Goal: Task Accomplishment & Management: Use online tool/utility

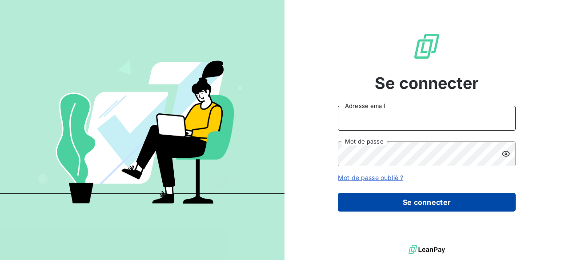
type input "[EMAIL_ADDRESS][DOMAIN_NAME]"
click at [421, 204] on button "Se connecter" at bounding box center [427, 202] width 178 height 19
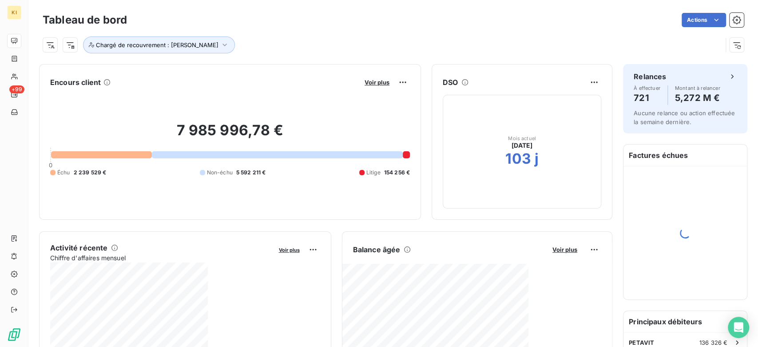
click at [568, 11] on div "Tableau de bord Actions" at bounding box center [394, 20] width 702 height 19
click at [568, 14] on html "KI +99 Tableau de bord Actions Chargé de recouvrement : [PERSON_NAME] Encours c…" at bounding box center [379, 173] width 758 height 347
click at [498, 31] on html "KI +99 Tableau de bord Actions Exporter le tableau de bord Planifier un rapport…" at bounding box center [379, 173] width 758 height 347
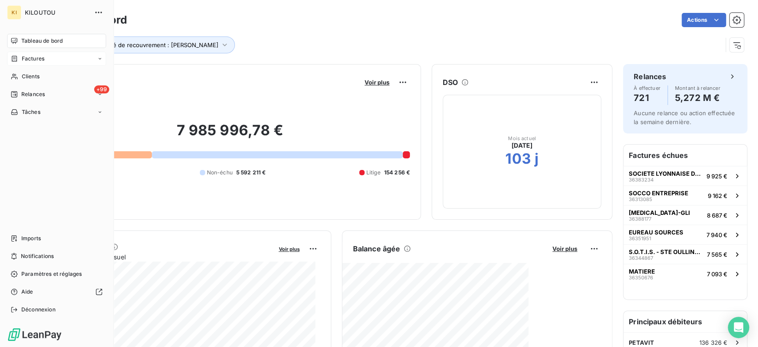
click at [45, 61] on div "Factures" at bounding box center [56, 59] width 99 height 14
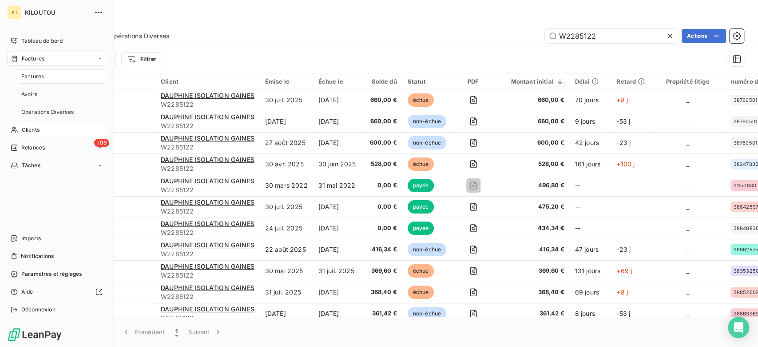
click at [34, 123] on div "Clients" at bounding box center [56, 130] width 99 height 14
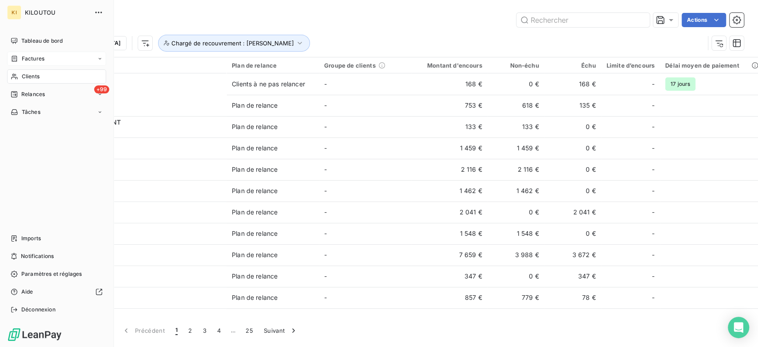
click at [45, 60] on div "Factures" at bounding box center [56, 59] width 99 height 14
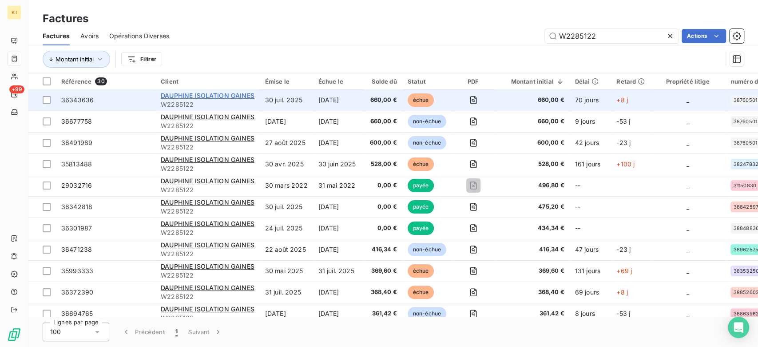
click at [200, 93] on span "DAUPHINE ISOLATION GAINES" at bounding box center [208, 96] width 94 height 8
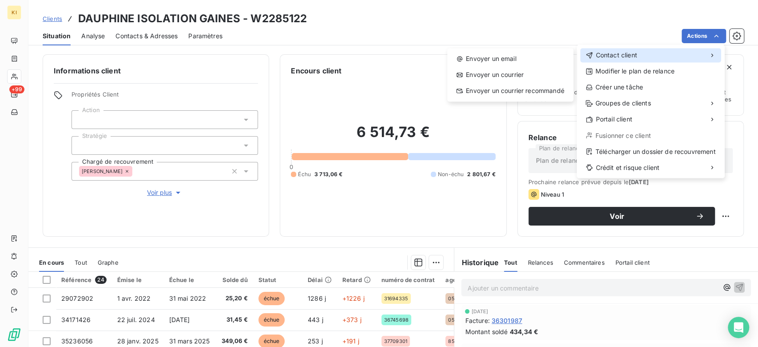
click at [568, 60] on div "Contact client" at bounding box center [651, 55] width 141 height 14
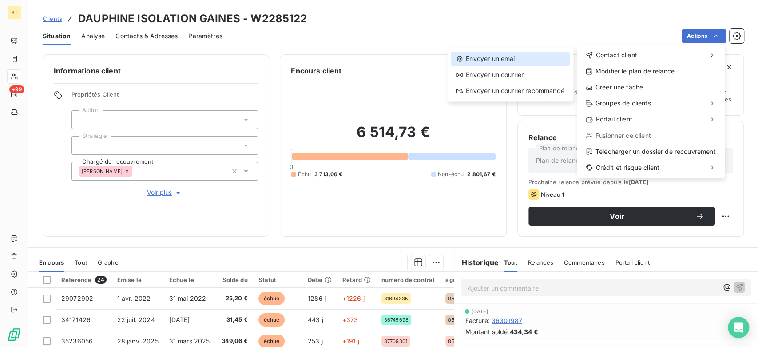
click at [512, 55] on div "Envoyer un email" at bounding box center [510, 59] width 119 height 14
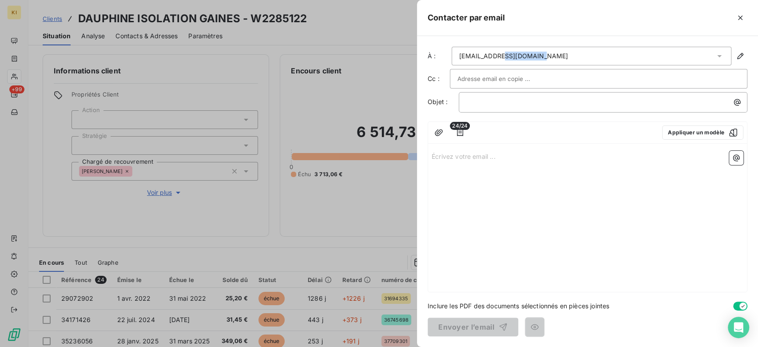
drag, startPoint x: 587, startPoint y: 48, endPoint x: 497, endPoint y: 48, distance: 90.2
click at [497, 48] on div "[EMAIL_ADDRESS][DOMAIN_NAME]" at bounding box center [592, 56] width 280 height 19
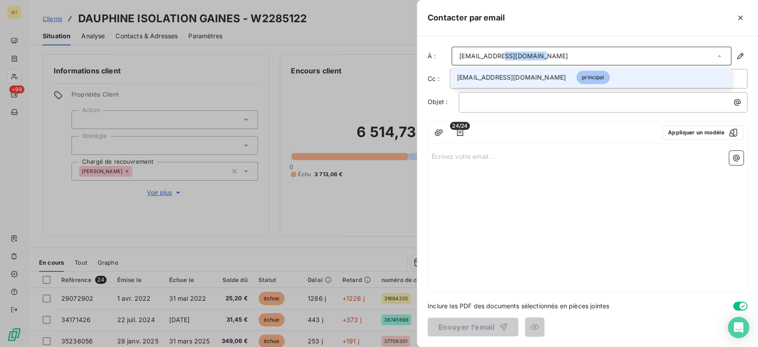
click at [562, 56] on div "[EMAIL_ADDRESS][DOMAIN_NAME]" at bounding box center [592, 56] width 280 height 19
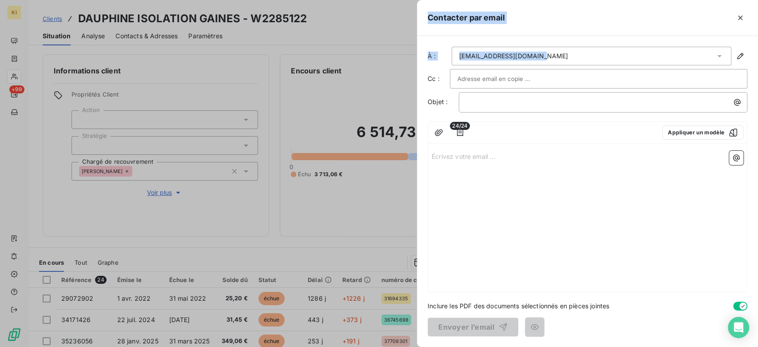
drag, startPoint x: 554, startPoint y: 56, endPoint x: 391, endPoint y: 43, distance: 164.0
click at [391, 259] on div "Contacter par email À : [EMAIL_ADDRESS][DOMAIN_NAME] Cc : Objet : ﻿ 24/24 Appli…" at bounding box center [379, 347] width 758 height 0
click at [539, 61] on div "[EMAIL_ADDRESS][DOMAIN_NAME]" at bounding box center [592, 56] width 280 height 19
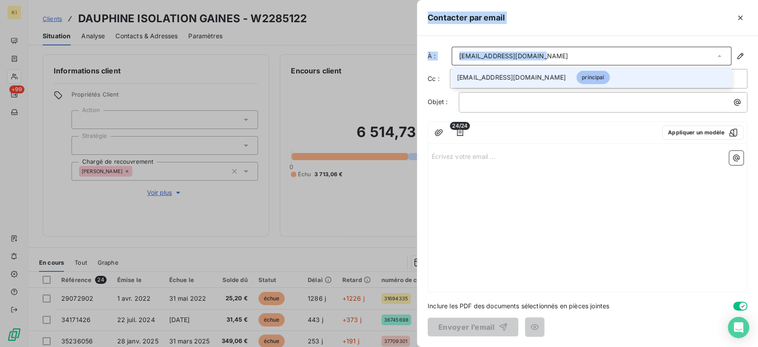
click at [551, 54] on div "[EMAIL_ADDRESS][DOMAIN_NAME]" at bounding box center [592, 56] width 280 height 19
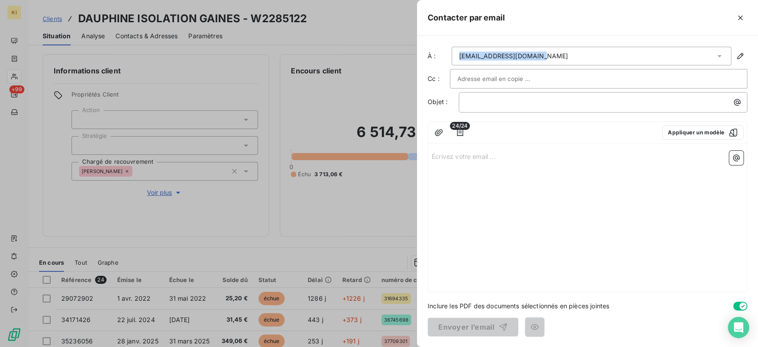
drag, startPoint x: 558, startPoint y: 56, endPoint x: 449, endPoint y: 60, distance: 108.5
click at [449, 60] on div "À : [EMAIL_ADDRESS][DOMAIN_NAME]" at bounding box center [588, 56] width 320 height 19
click at [542, 55] on div "[EMAIL_ADDRESS][DOMAIN_NAME]" at bounding box center [592, 56] width 280 height 19
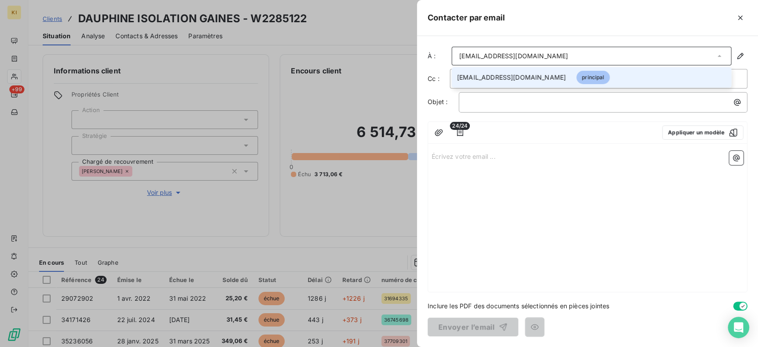
click at [550, 53] on div "[EMAIL_ADDRESS][DOMAIN_NAME]" at bounding box center [592, 56] width 280 height 19
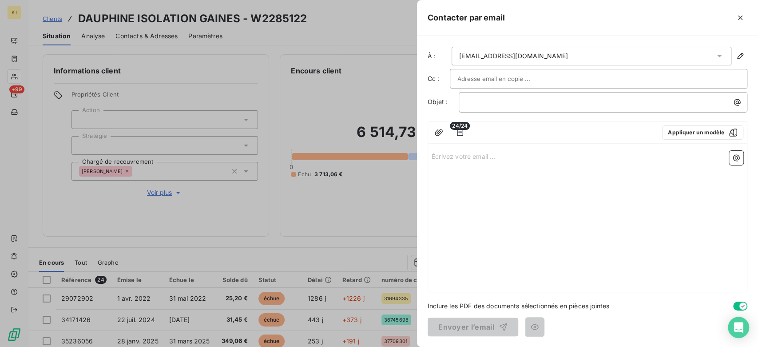
click at [552, 52] on div "[EMAIL_ADDRESS][DOMAIN_NAME]" at bounding box center [592, 56] width 280 height 19
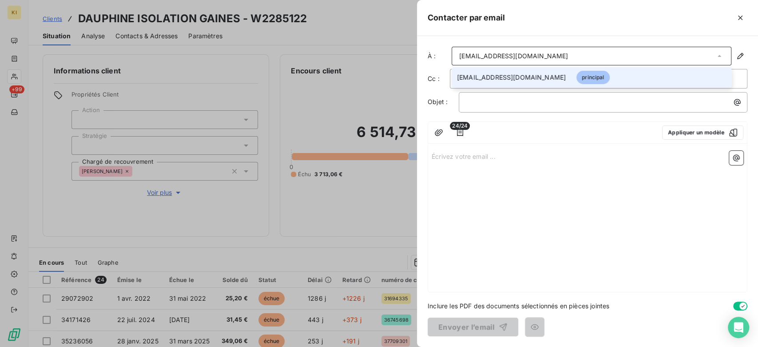
drag, startPoint x: 663, startPoint y: 55, endPoint x: 546, endPoint y: 58, distance: 117.3
click at [568, 55] on div "[EMAIL_ADDRESS][DOMAIN_NAME]" at bounding box center [592, 56] width 280 height 19
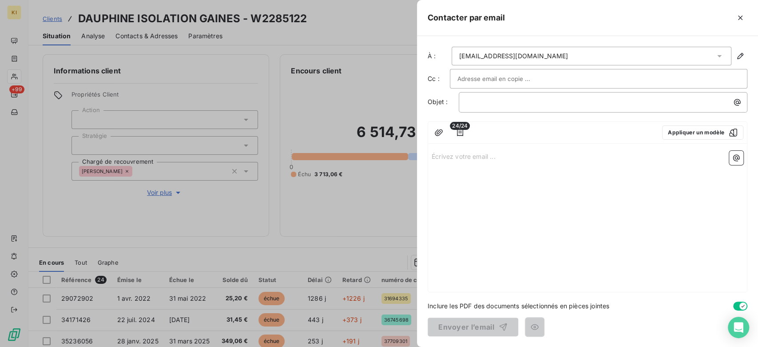
drag, startPoint x: 551, startPoint y: 54, endPoint x: 546, endPoint y: 54, distance: 4.9
click at [546, 54] on div "[EMAIL_ADDRESS][DOMAIN_NAME]" at bounding box center [592, 56] width 280 height 19
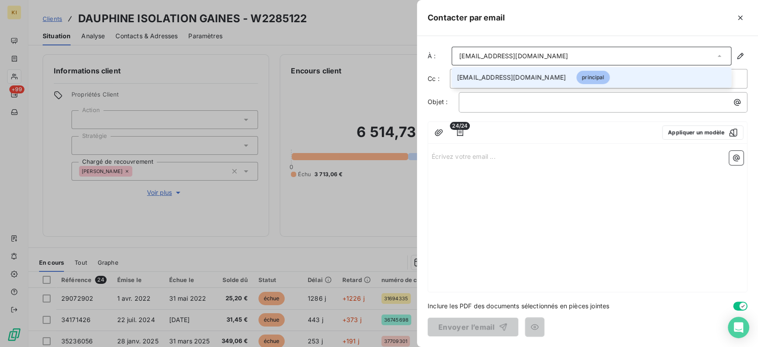
click at [546, 54] on div "[EMAIL_ADDRESS][DOMAIN_NAME]" at bounding box center [592, 56] width 280 height 19
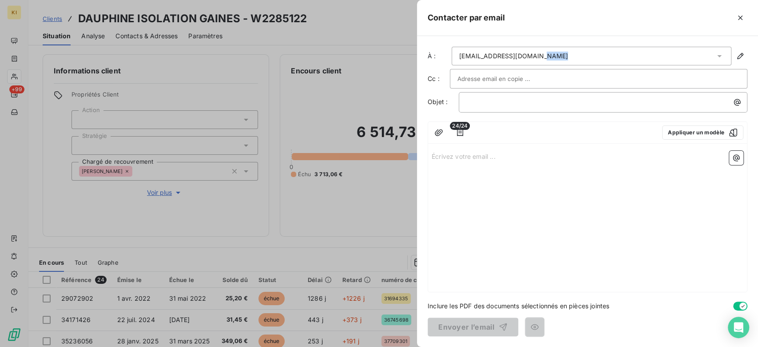
click at [546, 55] on div "[EMAIL_ADDRESS][DOMAIN_NAME]" at bounding box center [592, 56] width 280 height 19
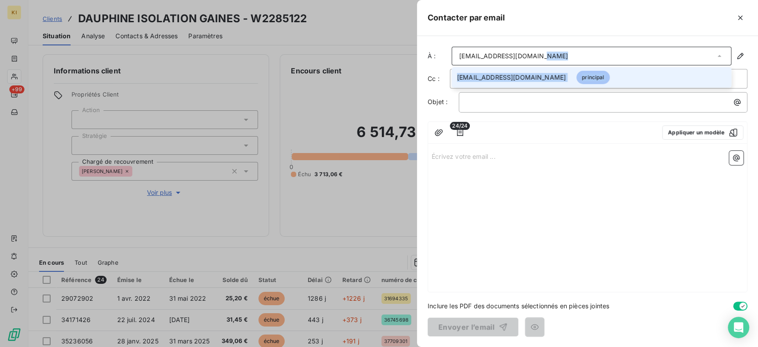
click at [539, 55] on div "[EMAIL_ADDRESS][DOMAIN_NAME]" at bounding box center [592, 56] width 280 height 19
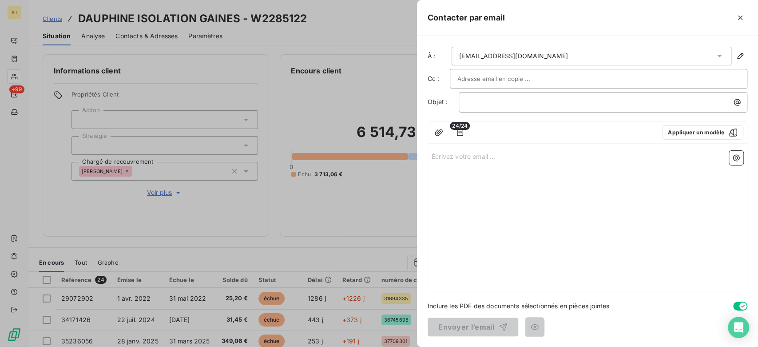
click at [526, 55] on div "[EMAIL_ADDRESS][DOMAIN_NAME]" at bounding box center [513, 56] width 109 height 9
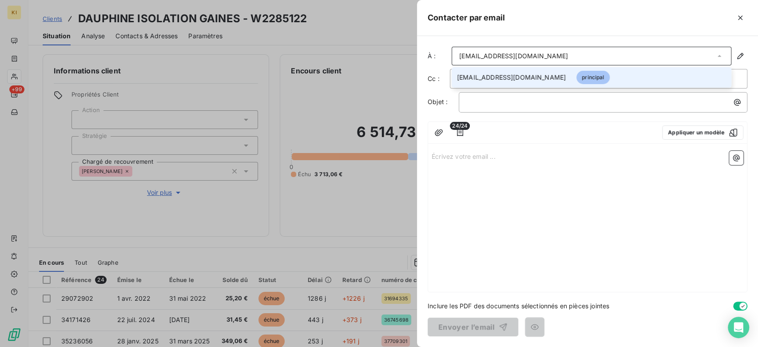
click at [506, 53] on div "[EMAIL_ADDRESS][DOMAIN_NAME]" at bounding box center [513, 56] width 109 height 9
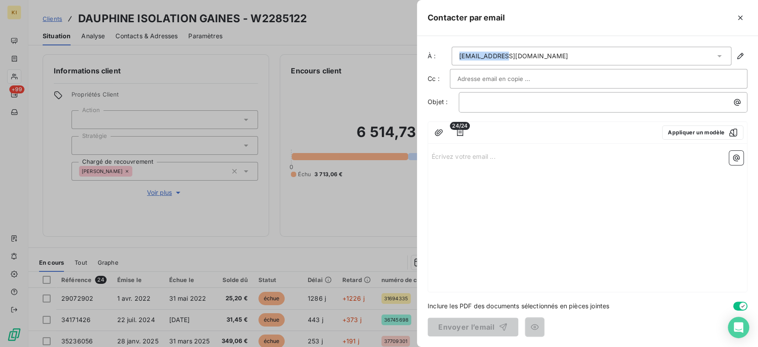
drag, startPoint x: 503, startPoint y: 53, endPoint x: 444, endPoint y: 52, distance: 58.7
click at [444, 52] on div "À : [EMAIL_ADDRESS][DOMAIN_NAME]" at bounding box center [588, 56] width 320 height 19
drag, startPoint x: 546, startPoint y: 58, endPoint x: 435, endPoint y: 51, distance: 111.7
click at [435, 51] on div "À : [EMAIL_ADDRESS][DOMAIN_NAME]" at bounding box center [588, 56] width 320 height 19
click at [568, 59] on icon "button" at bounding box center [740, 56] width 9 height 9
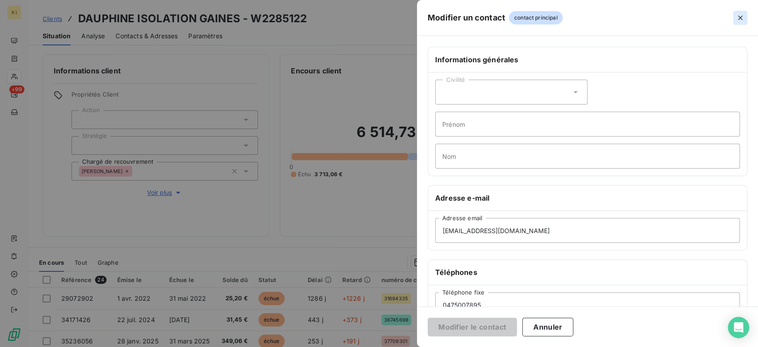
click at [568, 16] on icon "button" at bounding box center [740, 17] width 9 height 9
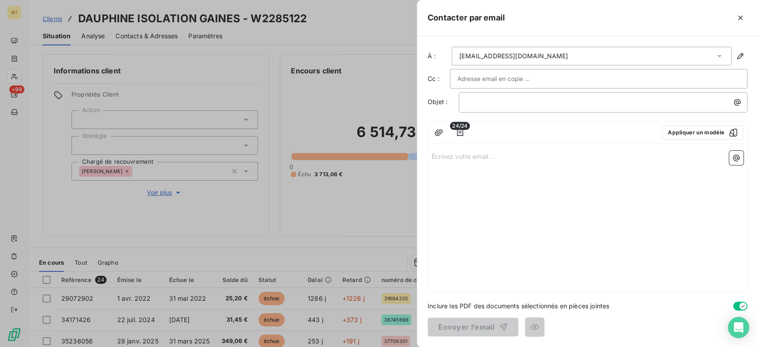
click at [135, 52] on div at bounding box center [379, 173] width 758 height 347
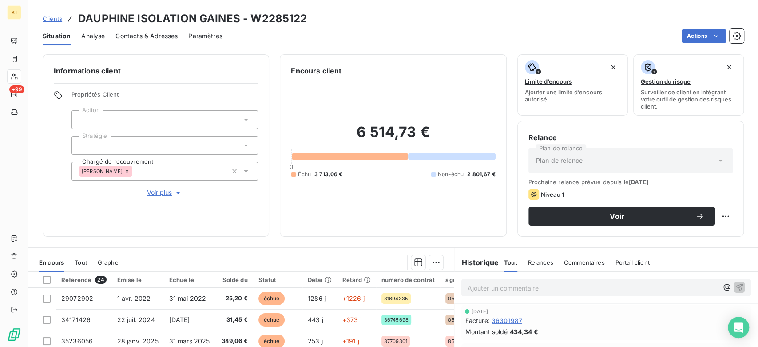
click at [62, 19] on div "Clients DAUPHINE ISOLATION GAINES - W2285122" at bounding box center [175, 19] width 264 height 16
click at [58, 19] on span "Clients" at bounding box center [53, 18] width 20 height 7
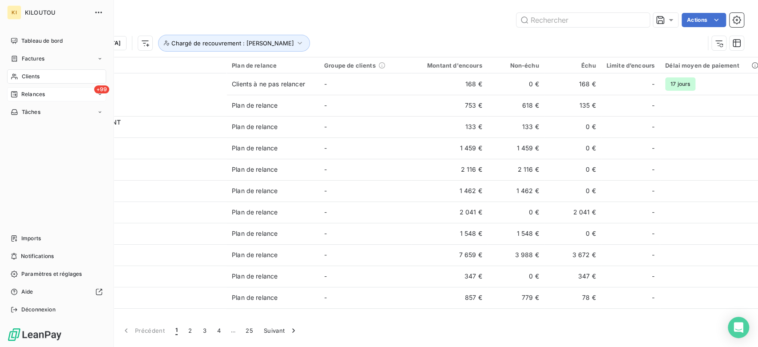
click at [37, 93] on span "Relances" at bounding box center [33, 94] width 24 height 8
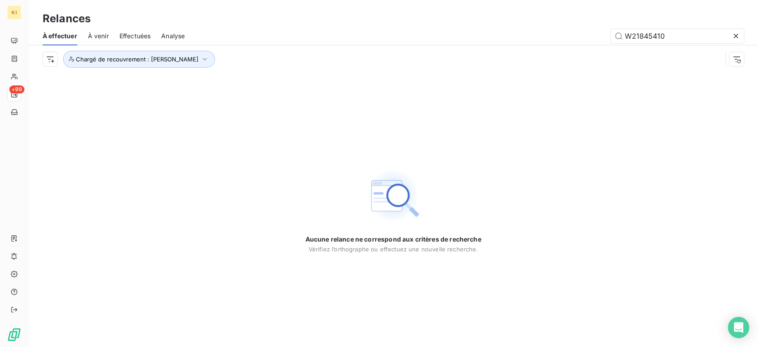
click at [568, 36] on icon at bounding box center [736, 36] width 9 height 9
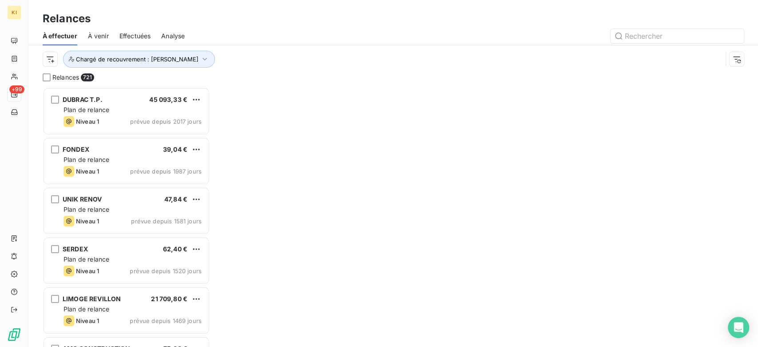
scroll to position [250, 158]
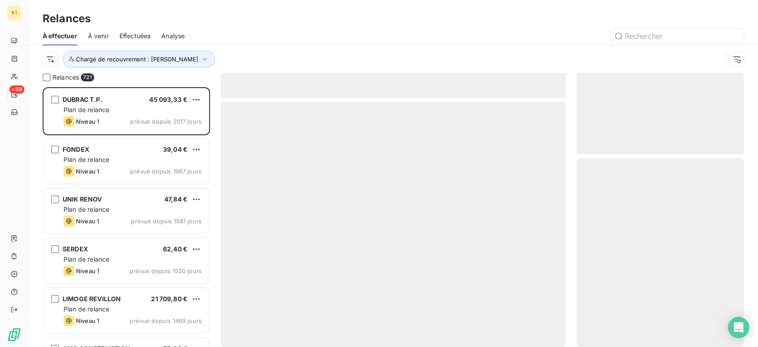
click at [307, 32] on div at bounding box center [469, 36] width 549 height 14
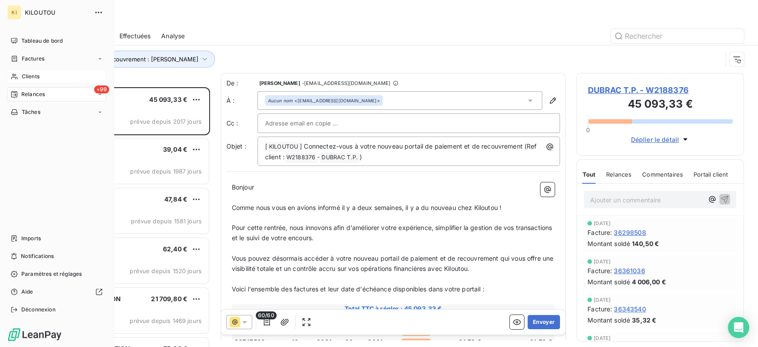
click at [52, 80] on div "Clients" at bounding box center [56, 76] width 99 height 14
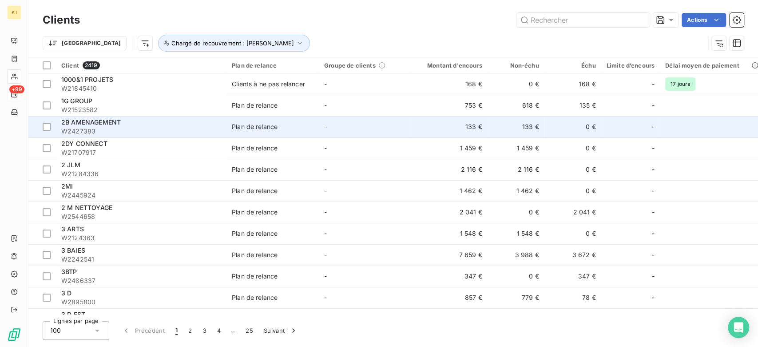
click at [71, 119] on span "2B AMENAGEMENT" at bounding box center [91, 122] width 60 height 8
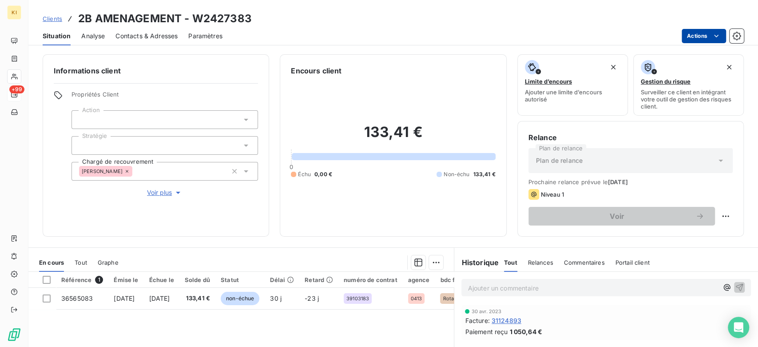
click at [568, 38] on html "KI +99 Clients 2B AMENAGEMENT - W2427383 Situation Analyse Contacts & Adresses …" at bounding box center [379, 173] width 758 height 347
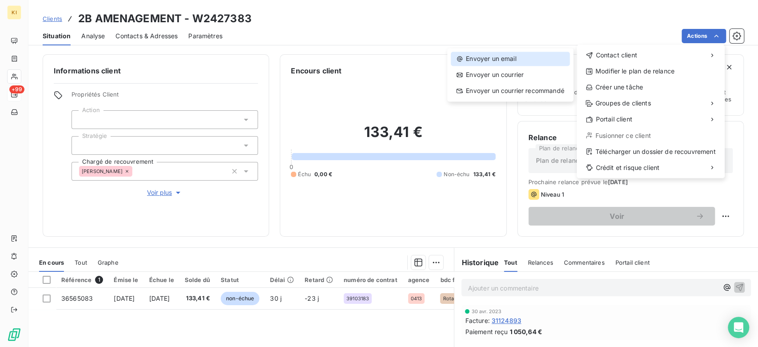
click at [525, 55] on div "Envoyer un email" at bounding box center [510, 59] width 119 height 14
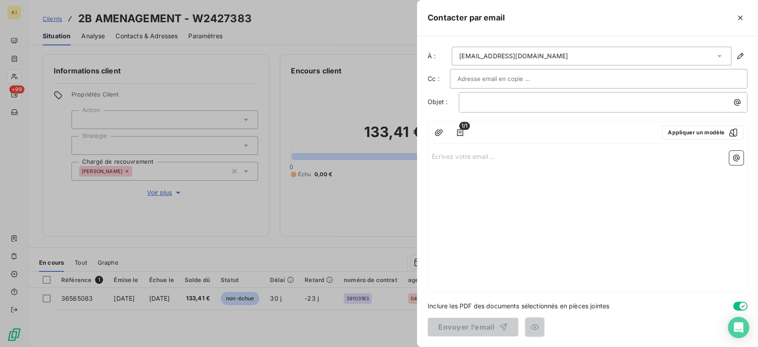
click at [547, 57] on div "[EMAIL_ADDRESS][DOMAIN_NAME]" at bounding box center [592, 56] width 280 height 19
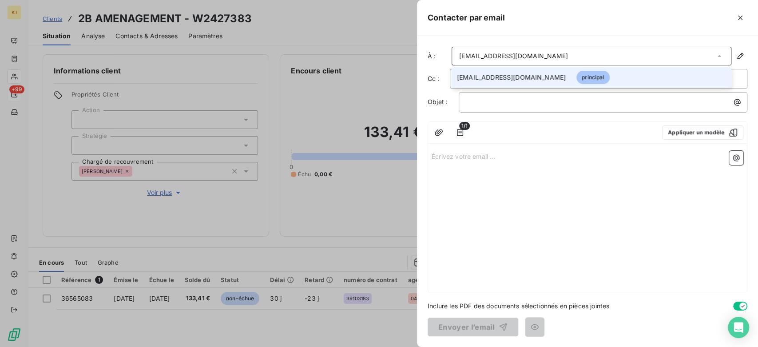
click at [549, 59] on div "[EMAIL_ADDRESS][DOMAIN_NAME]" at bounding box center [592, 56] width 280 height 19
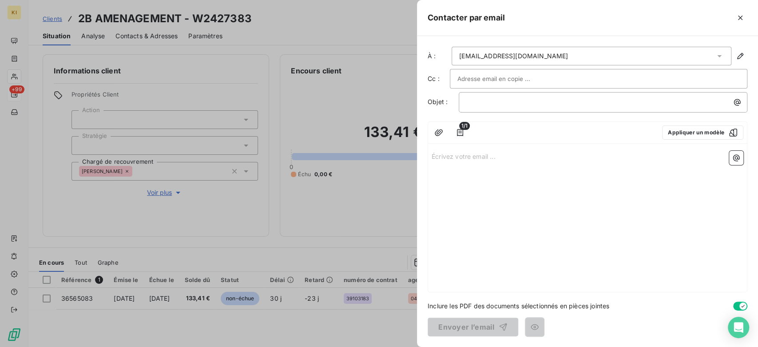
click at [526, 57] on div "[EMAIL_ADDRESS][DOMAIN_NAME]" at bounding box center [513, 56] width 109 height 9
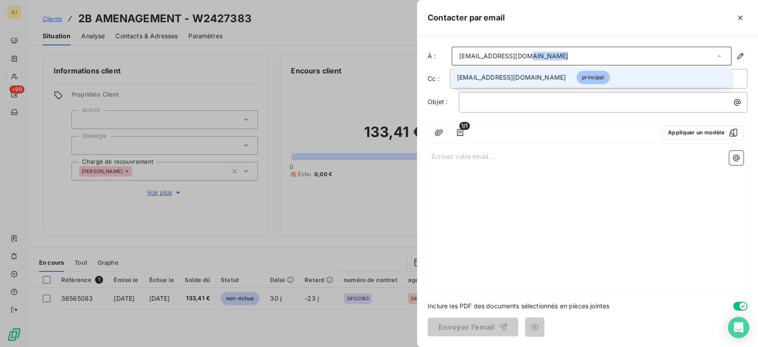
click at [526, 57] on div "[EMAIL_ADDRESS][DOMAIN_NAME]" at bounding box center [513, 56] width 109 height 9
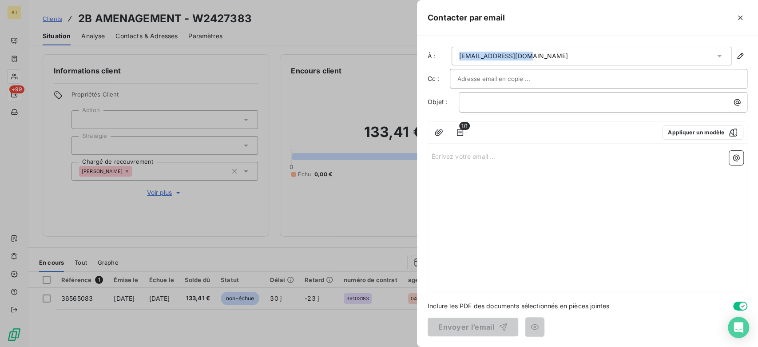
click at [531, 55] on div "[EMAIL_ADDRESS][DOMAIN_NAME]" at bounding box center [592, 56] width 280 height 19
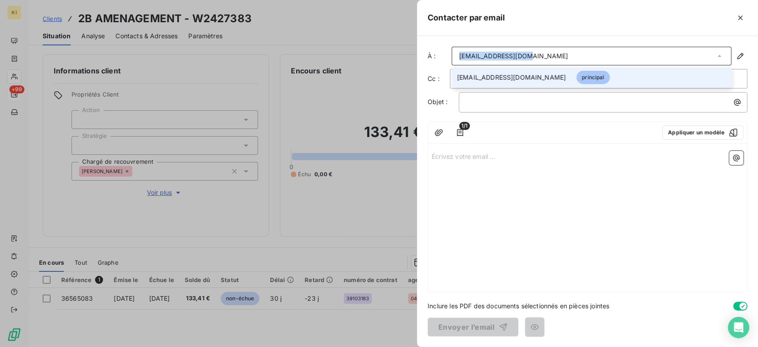
click at [568, 57] on div "[EMAIL_ADDRESS][DOMAIN_NAME]" at bounding box center [592, 56] width 280 height 19
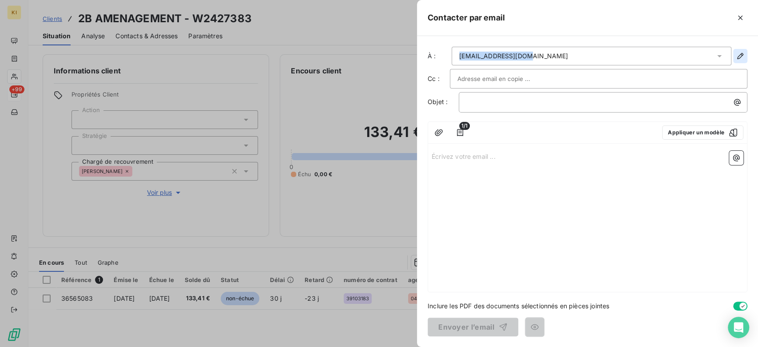
click at [568, 54] on icon "button" at bounding box center [740, 56] width 9 height 9
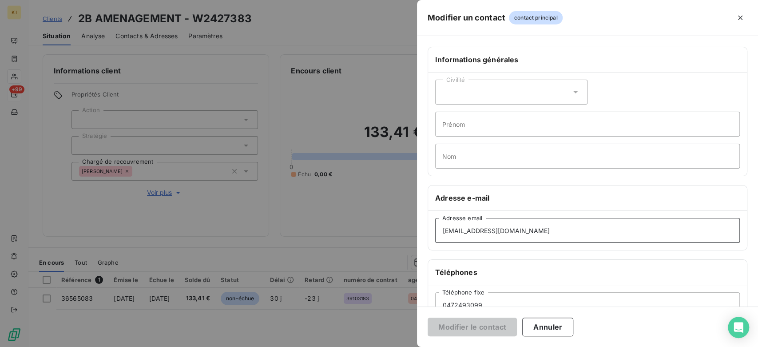
drag, startPoint x: 528, startPoint y: 229, endPoint x: 349, endPoint y: 223, distance: 179.2
click at [349, 259] on div "Modifier un contact contact principal Informations générales Civilité Prénom No…" at bounding box center [379, 347] width 758 height 0
click at [551, 259] on button "Annuler" at bounding box center [547, 326] width 51 height 19
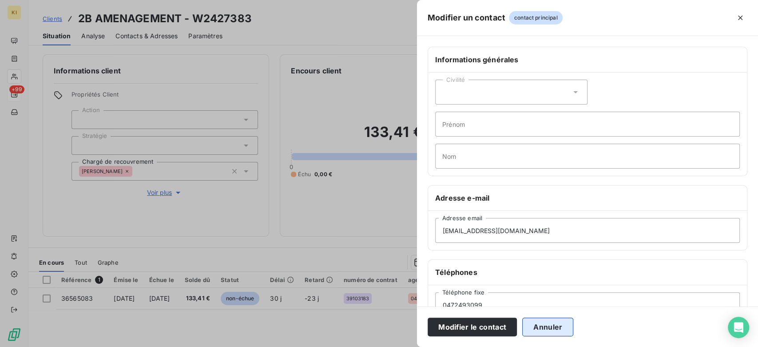
type input "[EMAIL_ADDRESS][DOMAIN_NAME]"
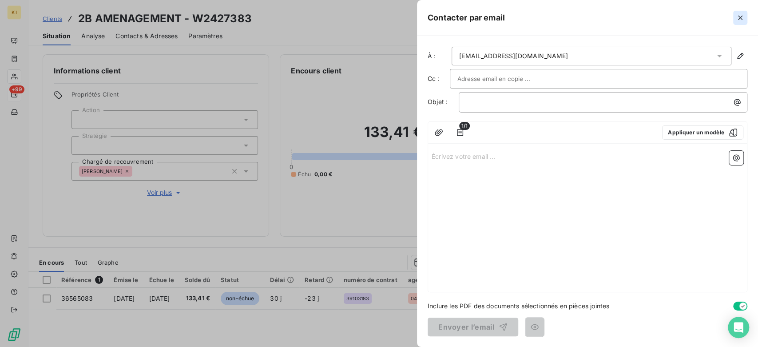
click at [568, 18] on icon "button" at bounding box center [740, 18] width 4 height 4
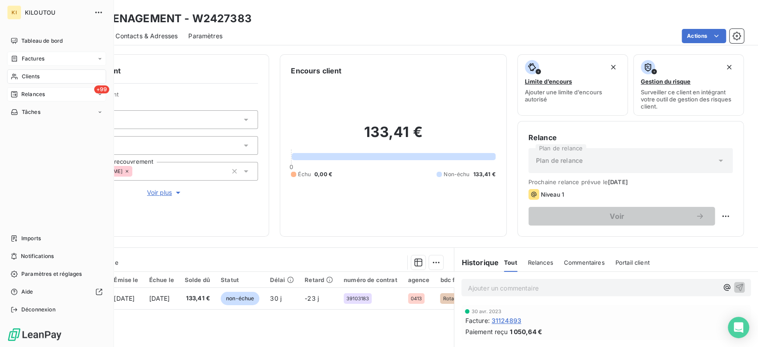
click at [22, 59] on span "Factures" at bounding box center [33, 59] width 23 height 8
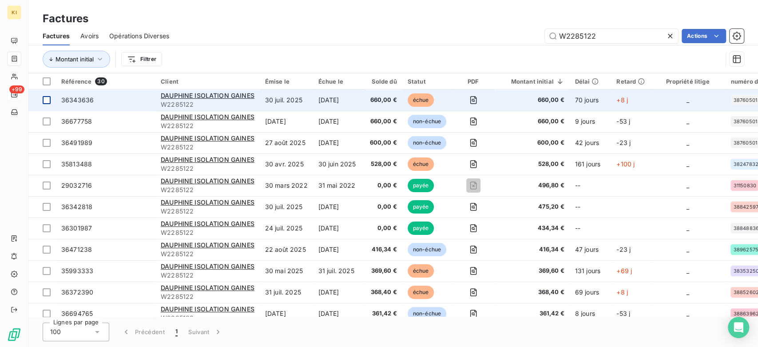
click at [44, 101] on div at bounding box center [47, 100] width 8 height 8
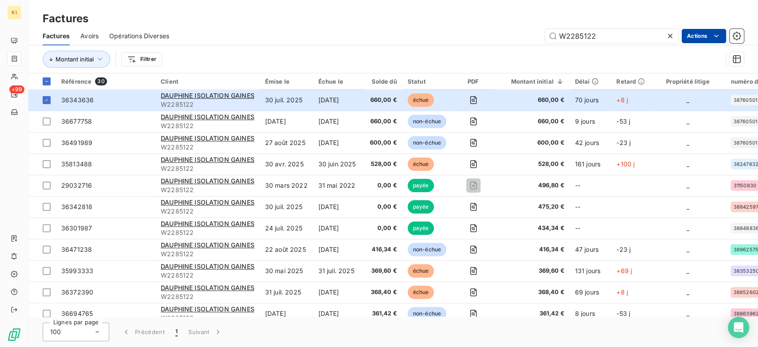
click at [568, 40] on html "KI +99 Factures Factures Avoirs Opérations Diverses W2285122 Actions Montant in…" at bounding box center [379, 173] width 758 height 347
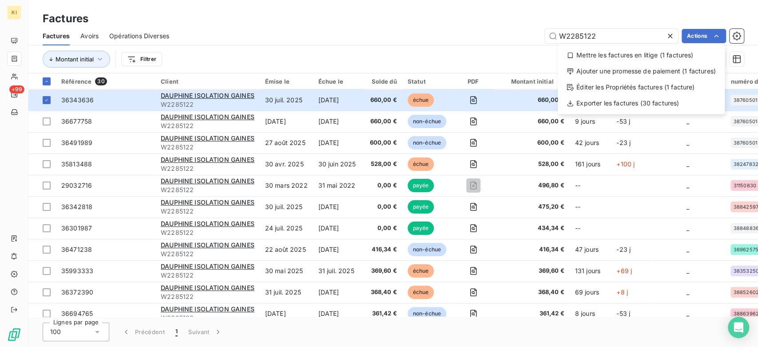
click at [224, 76] on html "KI +99 Factures Factures Avoirs Opérations Diverses W2285122 Actions Mettre les…" at bounding box center [379, 173] width 758 height 347
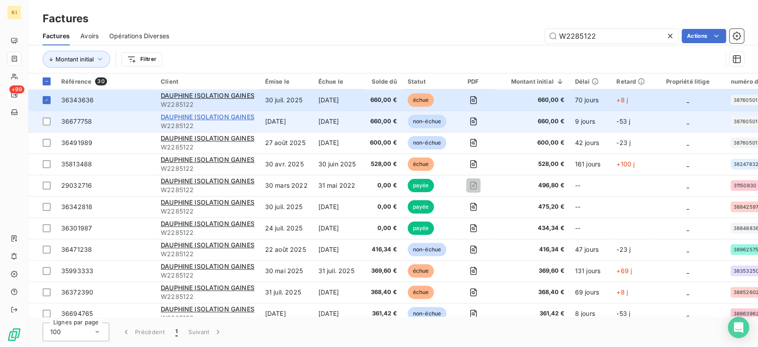
click at [180, 119] on span "DAUPHINE ISOLATION GAINES" at bounding box center [208, 117] width 94 height 8
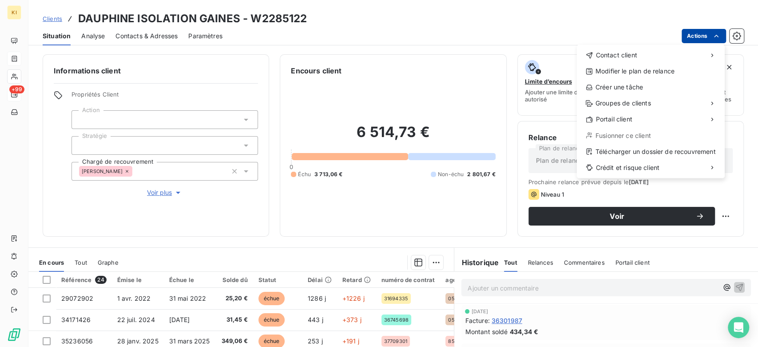
click at [568, 38] on html "KI +99 Clients DAUPHINE ISOLATION GAINES - W2285122 Situation Analyse Contacts …" at bounding box center [379, 173] width 758 height 347
click at [17, 40] on html "KI +99 Clients DAUPHINE ISOLATION GAINES - W2285122 Situation Analyse Contacts …" at bounding box center [379, 173] width 758 height 347
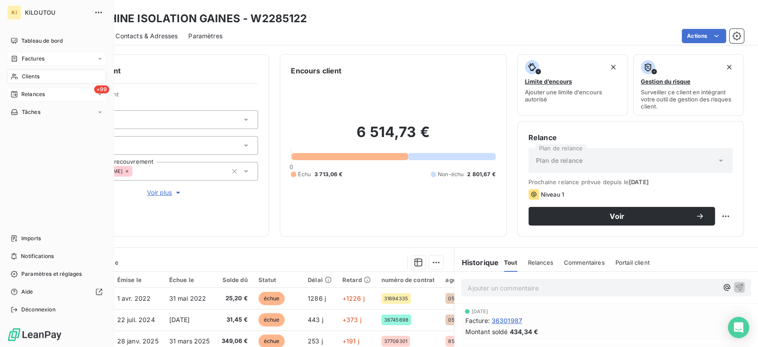
click at [17, 40] on icon at bounding box center [14, 41] width 6 height 6
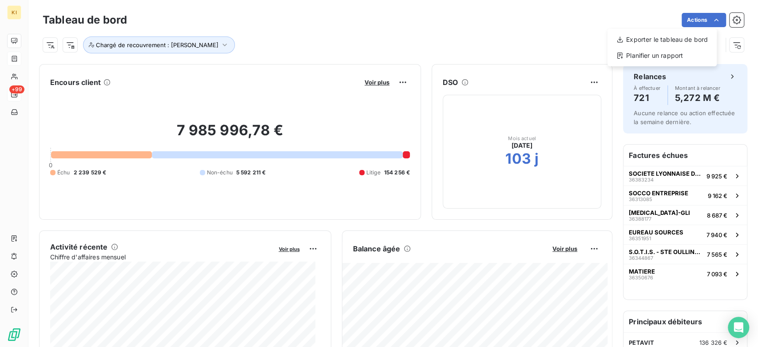
click at [415, 27] on html "KI +99 Tableau de bord Actions Exporter le tableau de bord Planifier un rapport…" at bounding box center [379, 173] width 758 height 347
click at [365, 85] on span "Voir plus" at bounding box center [377, 82] width 25 height 7
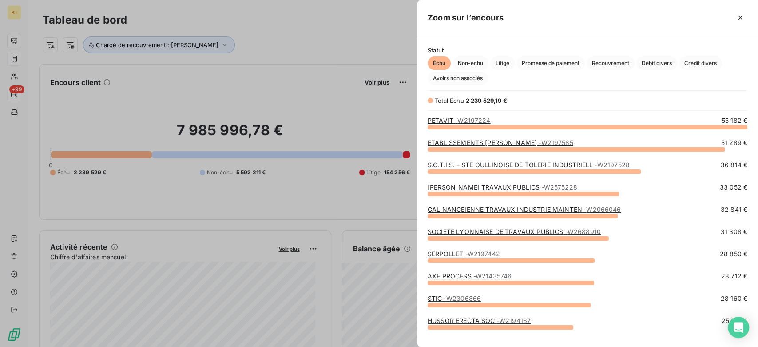
scroll to position [211, 332]
click at [568, 16] on button "button" at bounding box center [741, 18] width 14 height 14
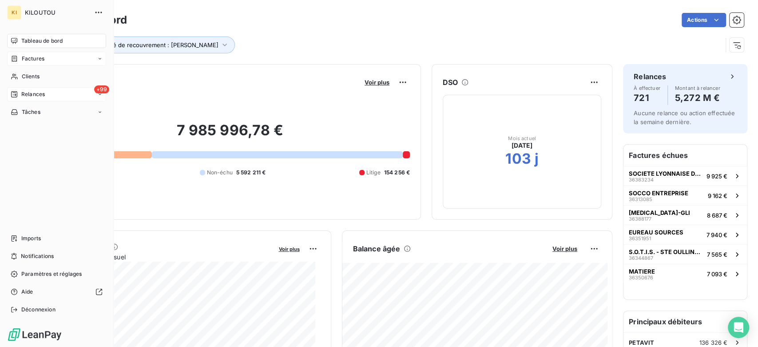
click at [22, 44] on span "Tableau de bord" at bounding box center [41, 41] width 41 height 8
click at [96, 10] on icon "button" at bounding box center [98, 12] width 9 height 9
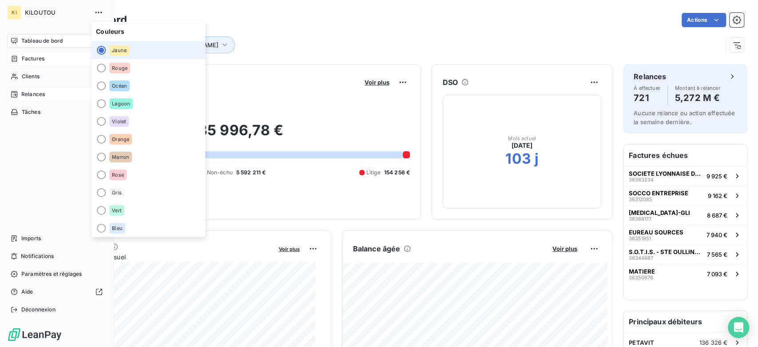
click at [36, 53] on div "Factures" at bounding box center [56, 59] width 99 height 14
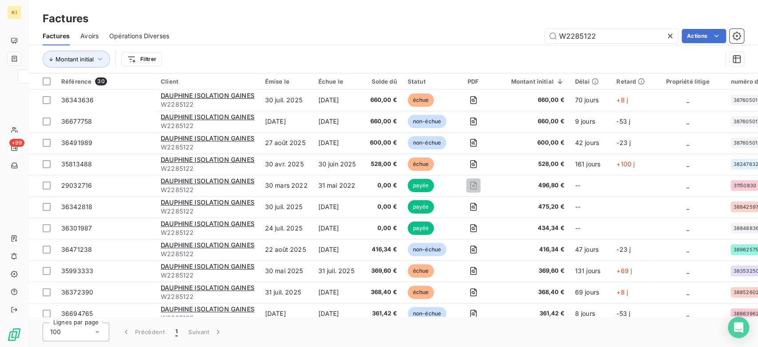
click at [351, 36] on div "W2285122 Actions" at bounding box center [462, 36] width 564 height 14
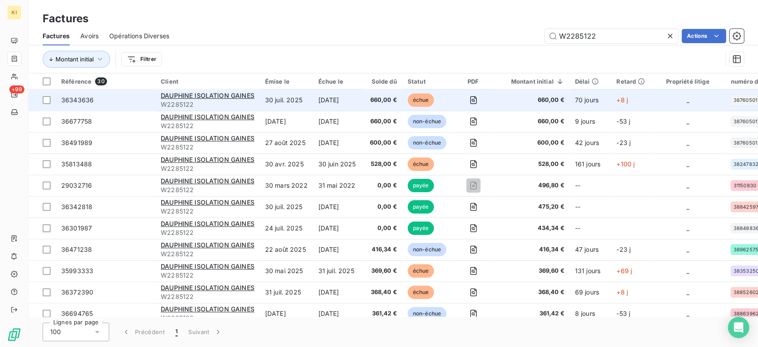
click at [168, 99] on div "DAUPHINE ISOLATION GAINES" at bounding box center [208, 95] width 94 height 9
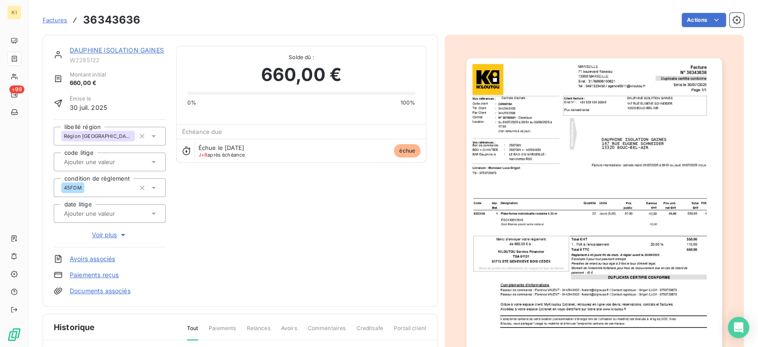
click at [61, 21] on span "Factures" at bounding box center [55, 19] width 24 height 7
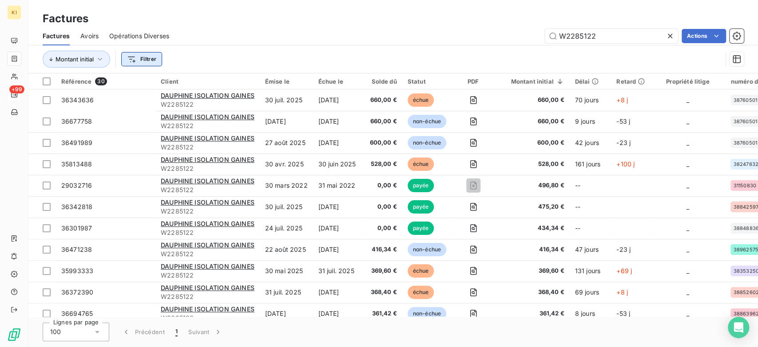
click at [132, 59] on html "KI +99 Factures Factures Avoirs Opérations Diverses W2285122 Actions Montant in…" at bounding box center [379, 173] width 758 height 347
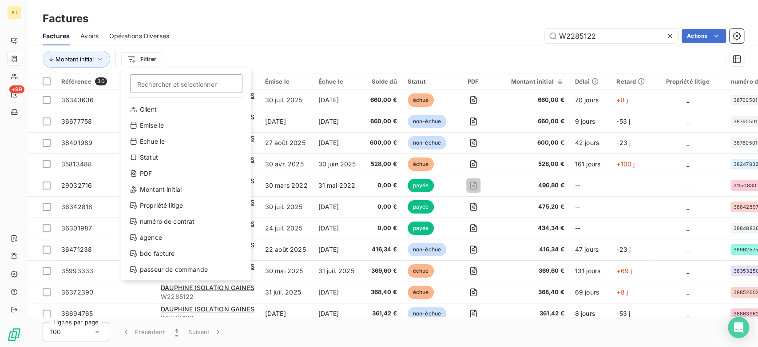
click at [215, 52] on html "KI +99 Factures Factures Avoirs Opérations Diverses W2285122 Actions Montant in…" at bounding box center [379, 173] width 758 height 347
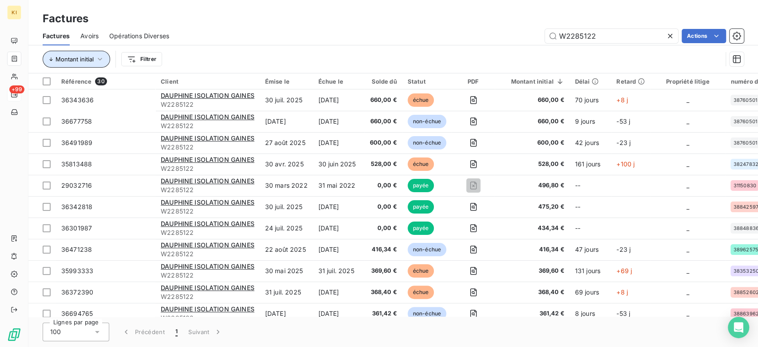
click at [96, 61] on icon "button" at bounding box center [100, 59] width 9 height 9
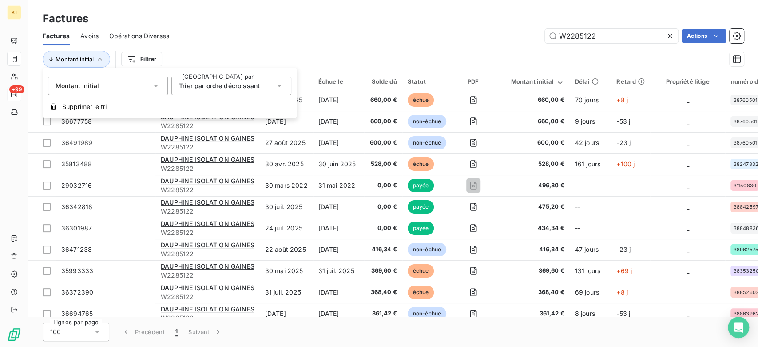
click at [237, 48] on div "Montant initial Filtrer" at bounding box center [394, 59] width 702 height 28
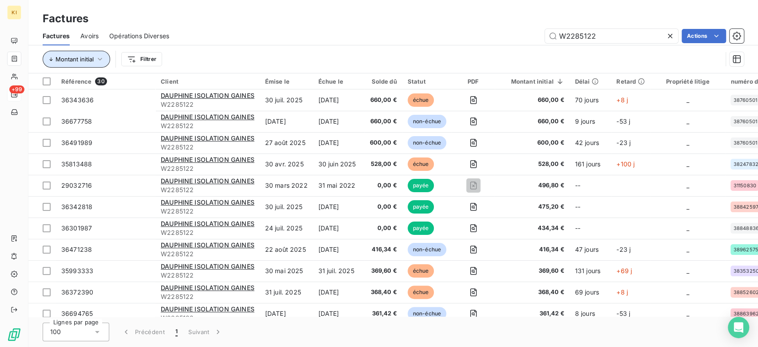
click at [76, 57] on span "Montant initial" at bounding box center [75, 59] width 38 height 7
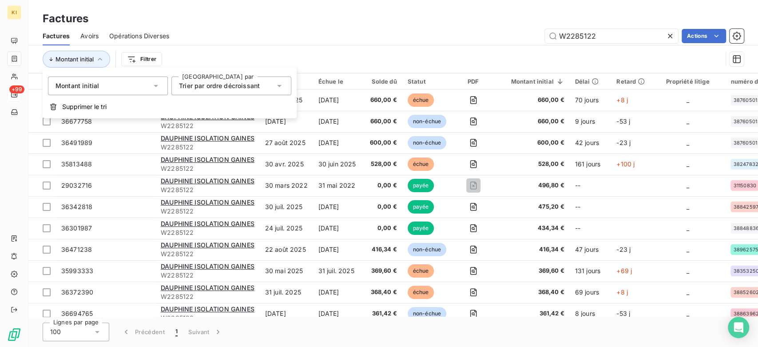
drag, startPoint x: 191, startPoint y: 87, endPoint x: 191, endPoint y: 93, distance: 6.2
click at [191, 87] on span "Trier par ordre décroissant" at bounding box center [219, 86] width 81 height 8
click at [227, 104] on span "Trier par ordre croissant" at bounding box center [225, 107] width 73 height 8
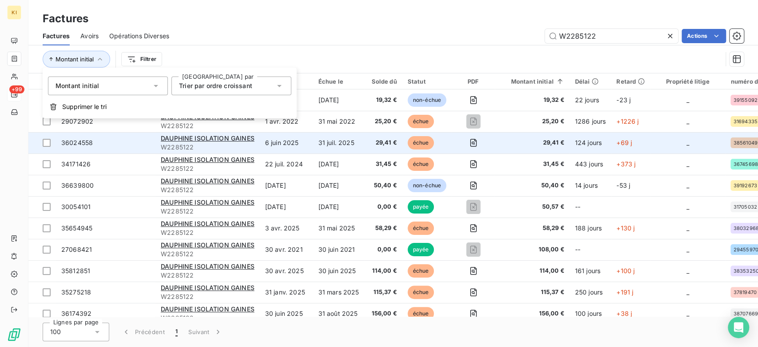
click at [377, 142] on span "29,41 €" at bounding box center [383, 142] width 27 height 9
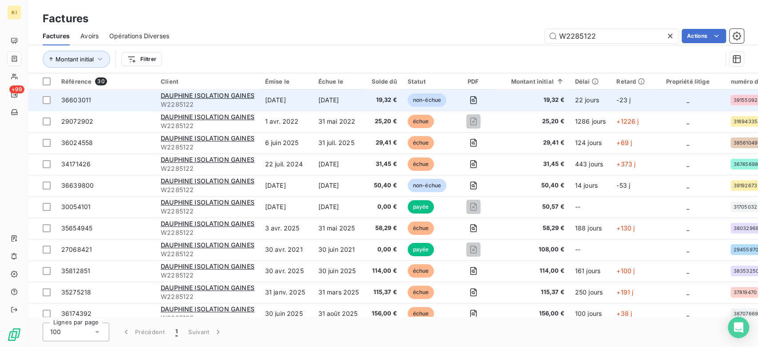
click at [372, 103] on span "19,32 €" at bounding box center [383, 100] width 27 height 9
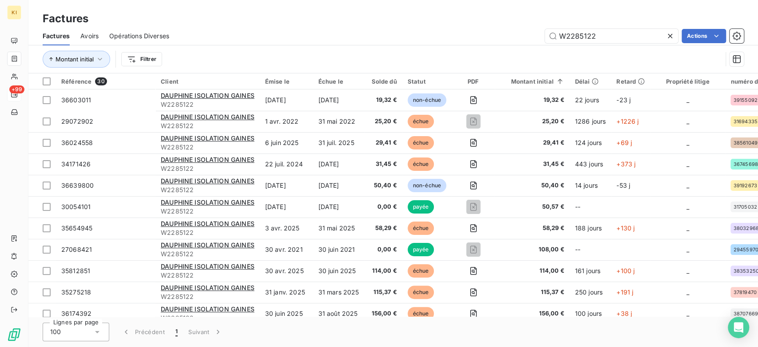
click at [568, 42] on div at bounding box center [672, 36] width 12 height 14
click at [568, 40] on input "text" at bounding box center [611, 36] width 133 height 14
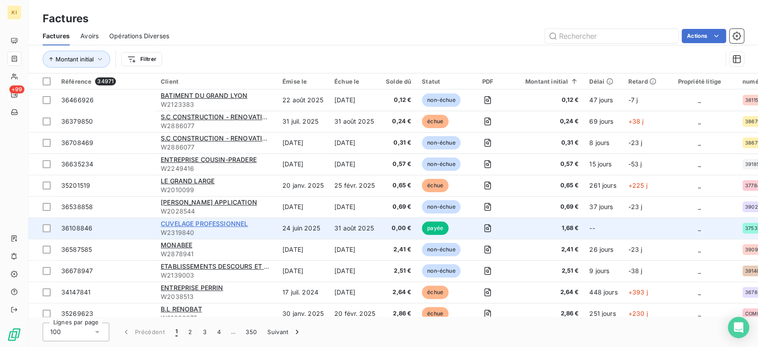
click at [221, 221] on span "CUVELAGE PROFESSIONNEL" at bounding box center [204, 223] width 87 height 8
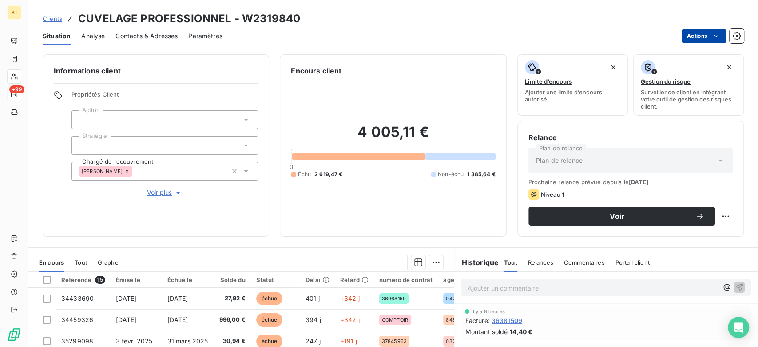
click at [568, 30] on html "KI +99 Clients CUVELAGE PROFESSIONNEL - W2319840 Situation Analyse Contacts & A…" at bounding box center [379, 173] width 758 height 347
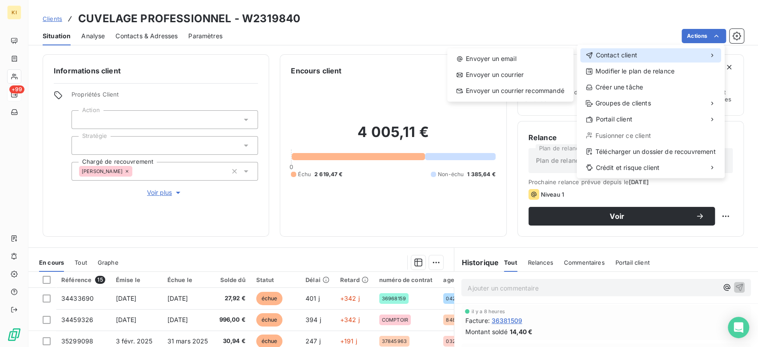
click at [568, 57] on span "Contact client" at bounding box center [616, 55] width 41 height 9
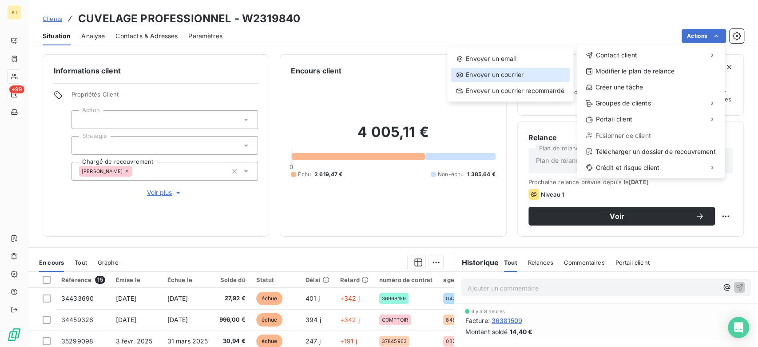
click at [510, 76] on div "Envoyer un courrier" at bounding box center [510, 75] width 119 height 14
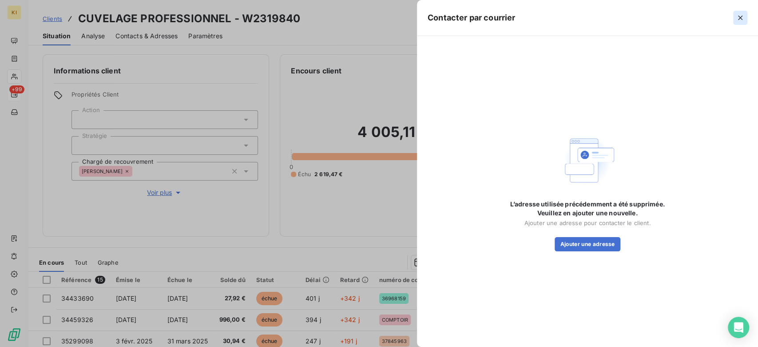
click at [568, 15] on button "button" at bounding box center [741, 18] width 14 height 14
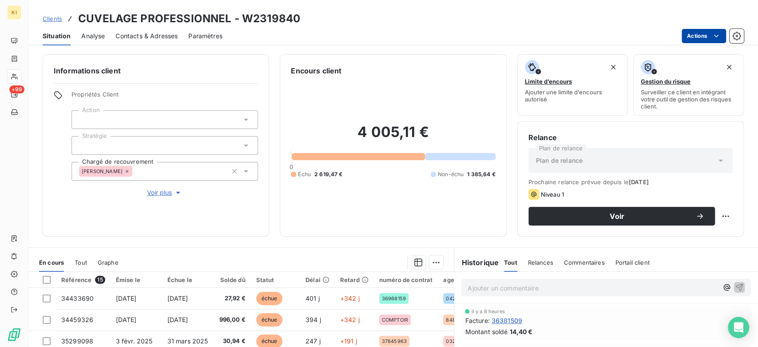
click at [568, 35] on html "KI +99 Clients CUVELAGE PROFESSIONNEL - W2319840 Situation Analyse Contacts & A…" at bounding box center [379, 173] width 758 height 347
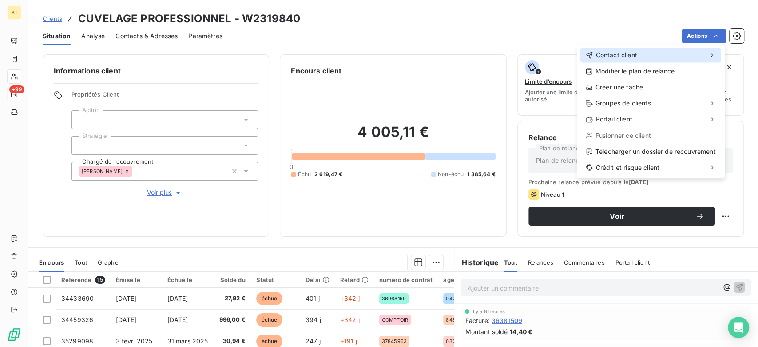
click at [568, 59] on div "Contact client" at bounding box center [651, 55] width 141 height 14
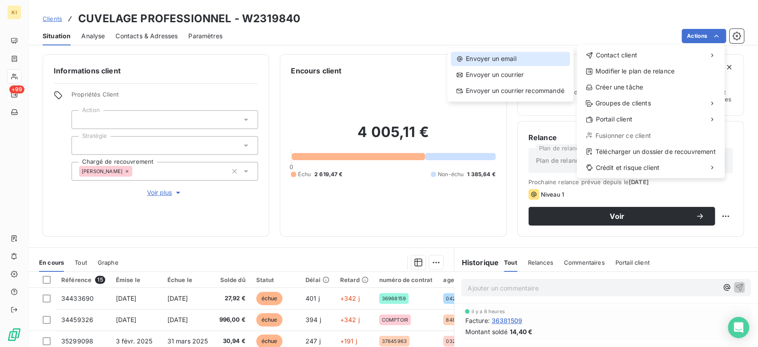
click at [514, 52] on div "Envoyer un email" at bounding box center [510, 59] width 119 height 14
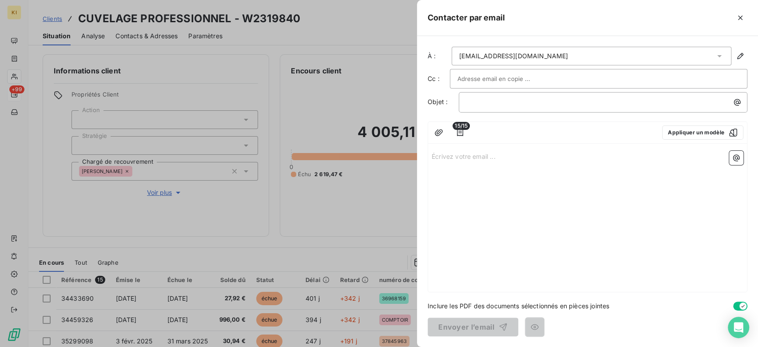
click at [522, 48] on div "[EMAIL_ADDRESS][DOMAIN_NAME]" at bounding box center [592, 56] width 280 height 19
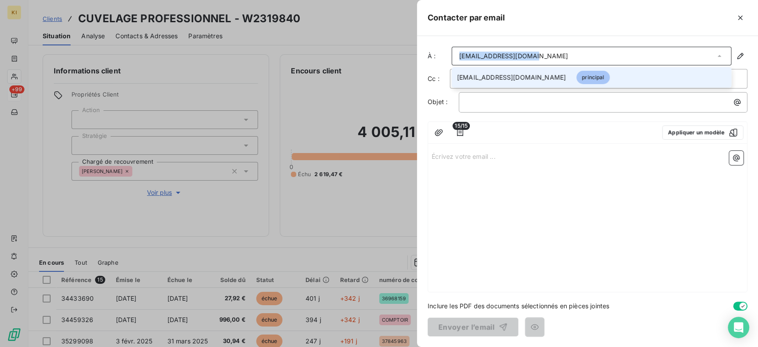
drag, startPoint x: 529, startPoint y: 54, endPoint x: 436, endPoint y: 49, distance: 93.0
click at [436, 49] on div "À : [EMAIL_ADDRESS][DOMAIN_NAME] [EMAIL_ADDRESS][DOMAIN_NAME] principal" at bounding box center [588, 56] width 320 height 19
drag, startPoint x: 539, startPoint y: 53, endPoint x: 361, endPoint y: 48, distance: 178.2
click at [361, 259] on div "Contacter par email À : [EMAIL_ADDRESS][DOMAIN_NAME] [EMAIL_ADDRESS][DOMAIN_NAM…" at bounding box center [379, 347] width 758 height 0
click at [552, 55] on div "[EMAIL_ADDRESS][DOMAIN_NAME]" at bounding box center [592, 56] width 280 height 19
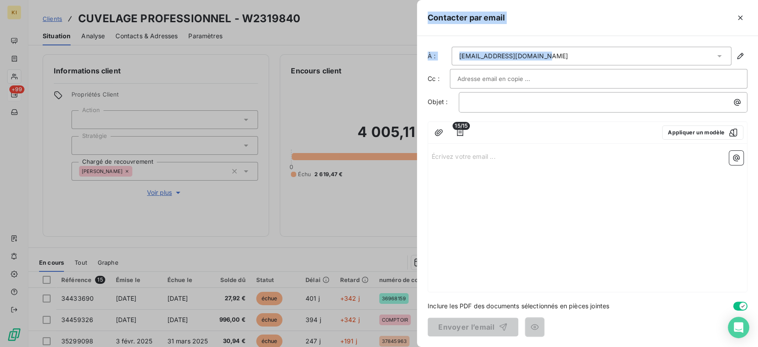
drag, startPoint x: 565, startPoint y: 55, endPoint x: 339, endPoint y: 48, distance: 225.4
click at [339, 259] on div "Contacter par email À : [EMAIL_ADDRESS][DOMAIN_NAME] Cc : Objet : ﻿ 15/15 Appli…" at bounding box center [379, 347] width 758 height 0
click at [568, 178] on div "Écrivez votre email ... ﻿" at bounding box center [587, 219] width 319 height 144
click at [568, 53] on icon "button" at bounding box center [740, 56] width 9 height 9
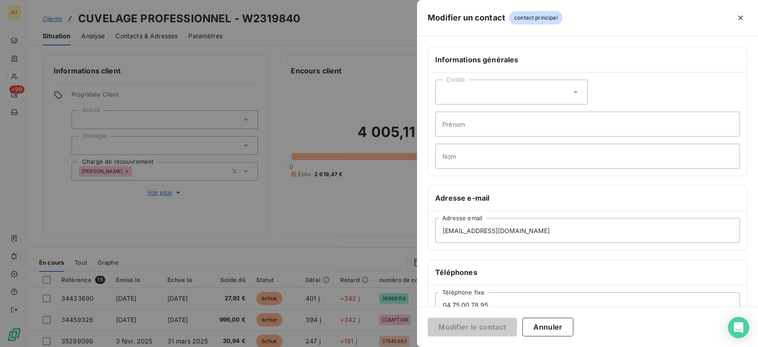
drag, startPoint x: 739, startPoint y: 21, endPoint x: 698, endPoint y: 42, distance: 46.3
click at [568, 20] on icon "button" at bounding box center [740, 17] width 9 height 9
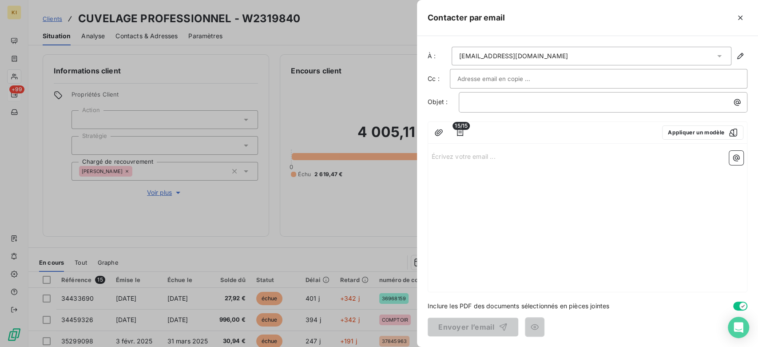
click at [405, 24] on div at bounding box center [379, 173] width 758 height 347
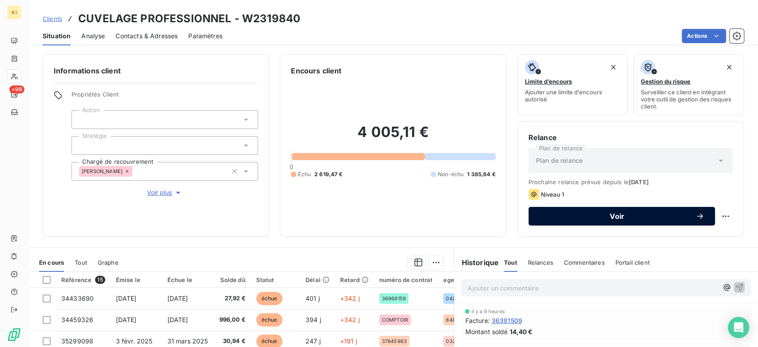
click at [568, 208] on button "Voir" at bounding box center [622, 216] width 187 height 19
